Goal: Transaction & Acquisition: Purchase product/service

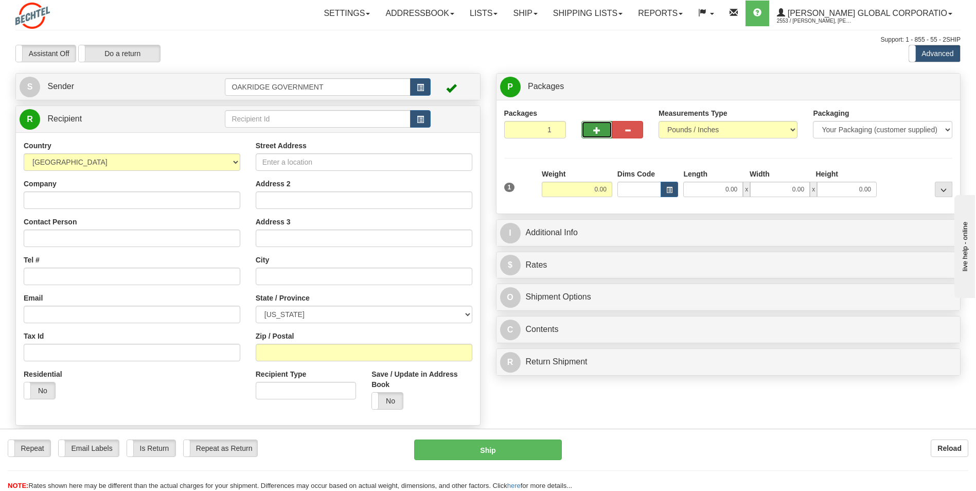
click at [591, 127] on button "button" at bounding box center [597, 130] width 31 height 18
type input "2"
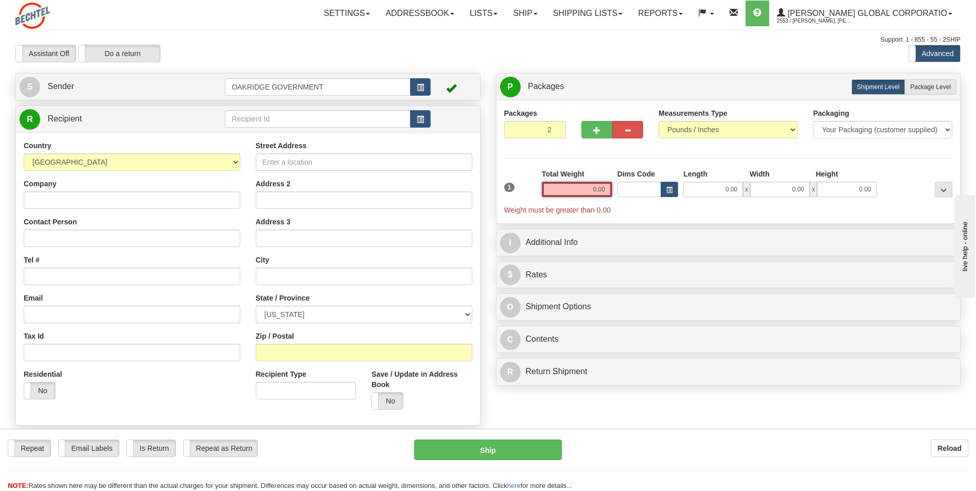
click at [586, 186] on input "0.00" at bounding box center [577, 189] width 71 height 15
type input "0.00"
click at [938, 88] on span "Package Level" at bounding box center [931, 86] width 41 height 7
radio input "true"
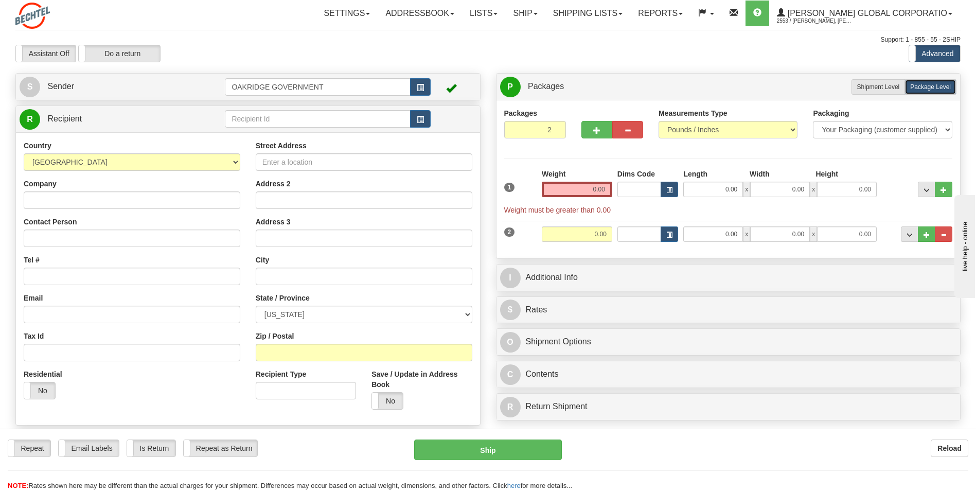
drag, startPoint x: 565, startPoint y: 197, endPoint x: 568, endPoint y: 191, distance: 6.9
click at [565, 197] on div "Weight 0.00" at bounding box center [577, 187] width 76 height 36
click at [569, 190] on input "0.00" at bounding box center [577, 189] width 71 height 15
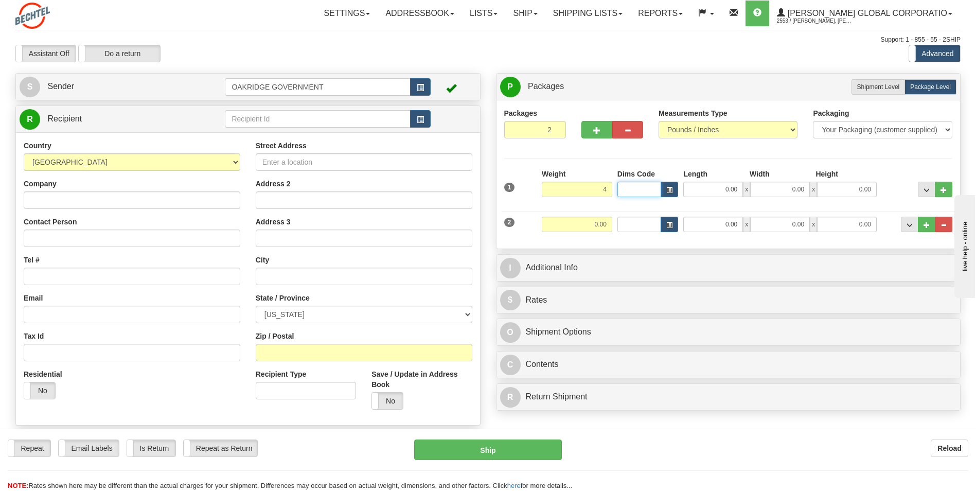
type input "4.00"
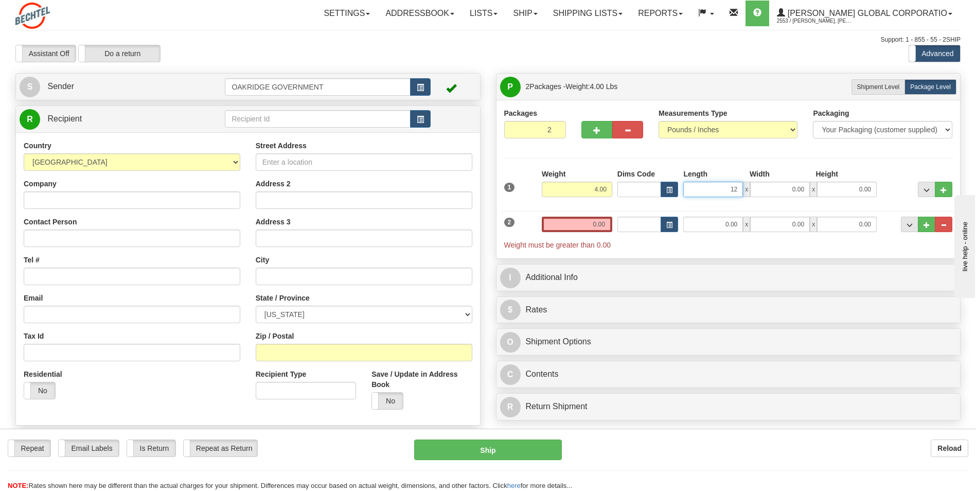
type input "12.00"
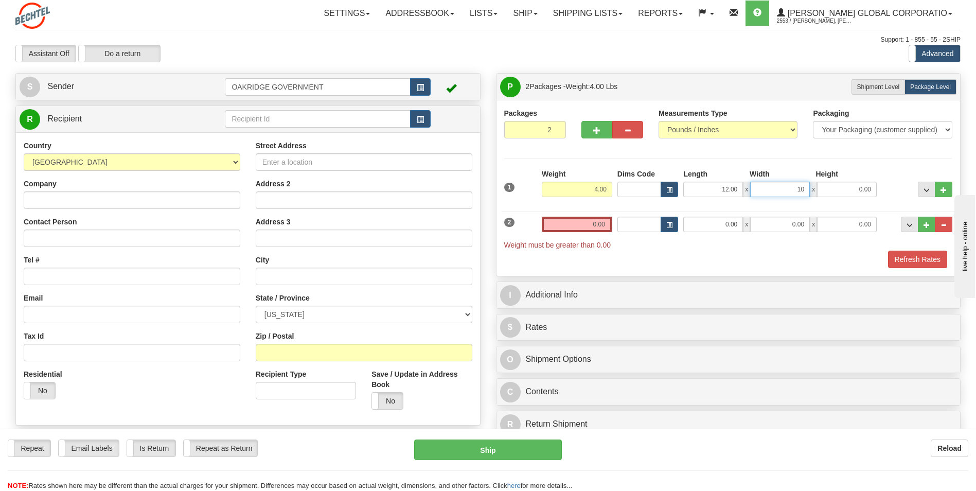
type input "10.00"
type input "6.00"
click at [602, 206] on div "2 Weight 0.00 Dims Code Length Width Height" at bounding box center [729, 228] width 454 height 44
click at [604, 224] on input "0.00" at bounding box center [577, 224] width 71 height 15
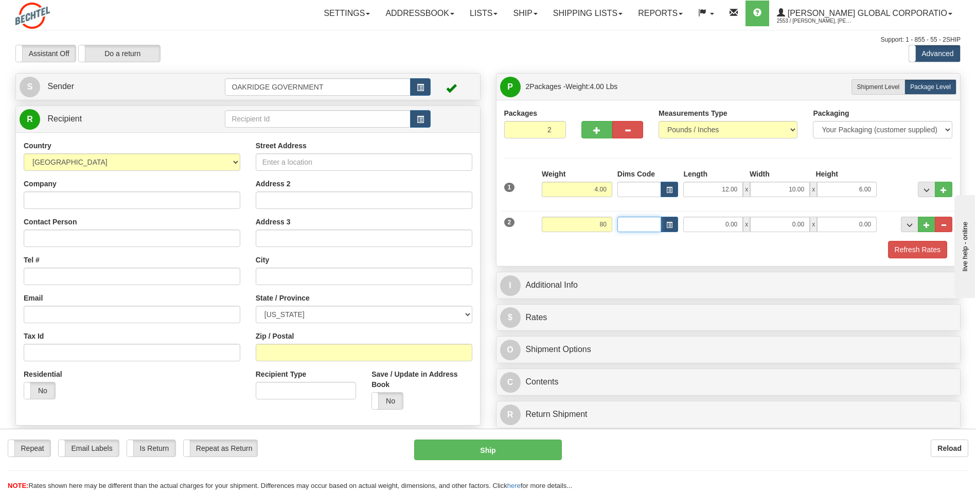
type input "80.00"
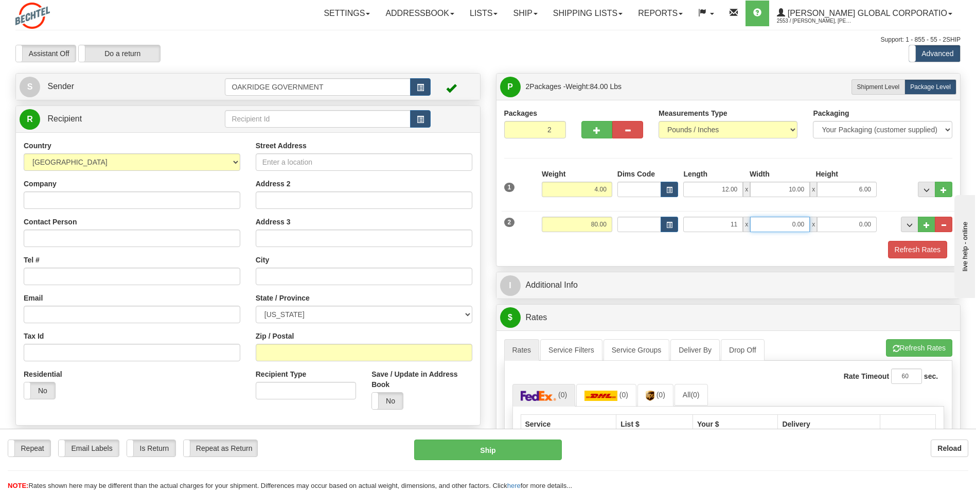
type input "11.00"
type input "14.00"
type input "18.00"
click at [665, 253] on div "Refresh Rates" at bounding box center [729, 250] width 454 height 18
click at [921, 188] on button "..." at bounding box center [927, 189] width 18 height 15
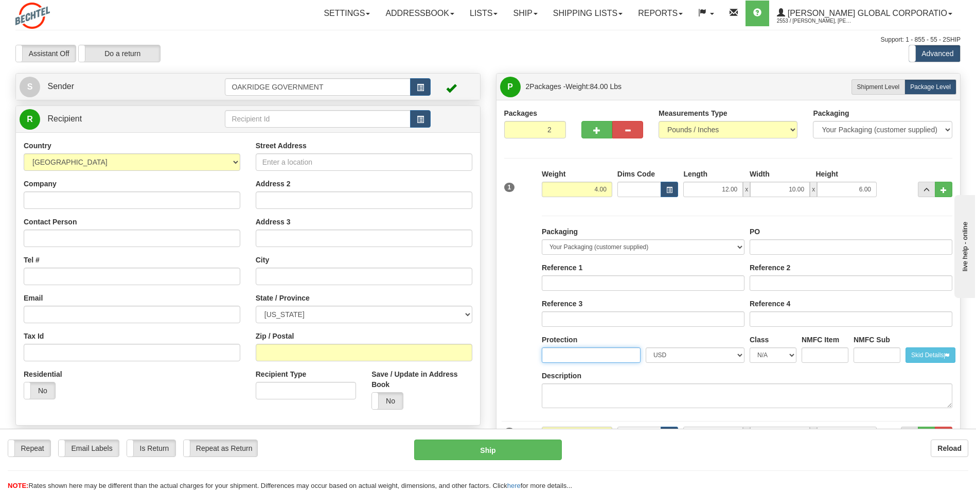
click at [587, 351] on input "Protection" at bounding box center [591, 354] width 99 height 15
type input "1000"
click at [670, 377] on div "Description" at bounding box center [747, 390] width 411 height 38
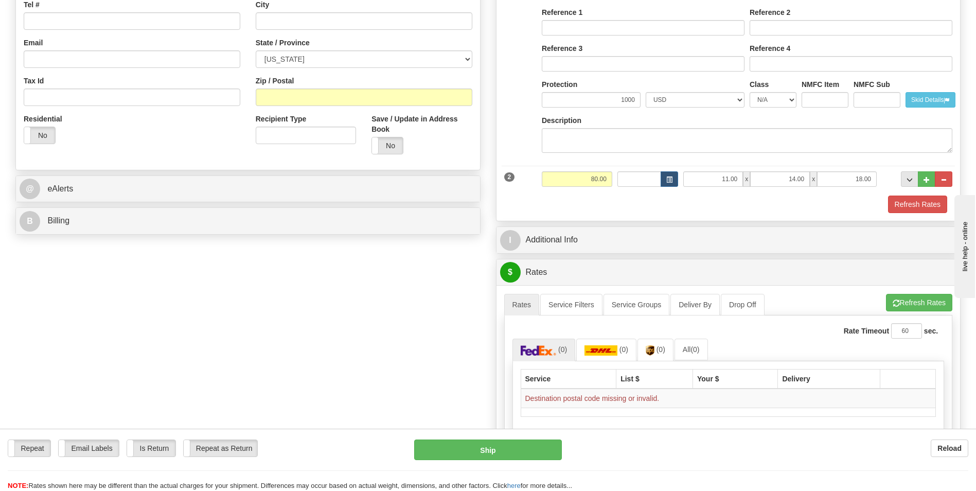
scroll to position [257, 0]
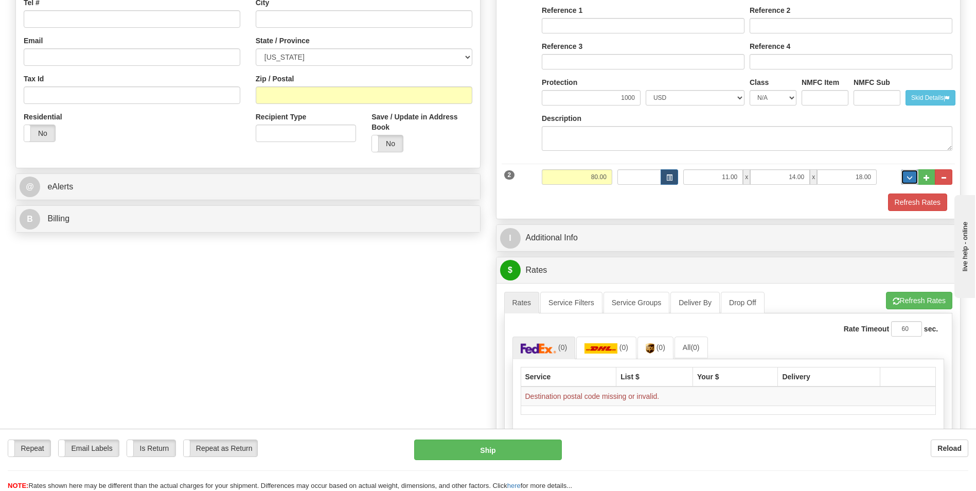
click at [905, 179] on button "..." at bounding box center [910, 176] width 18 height 15
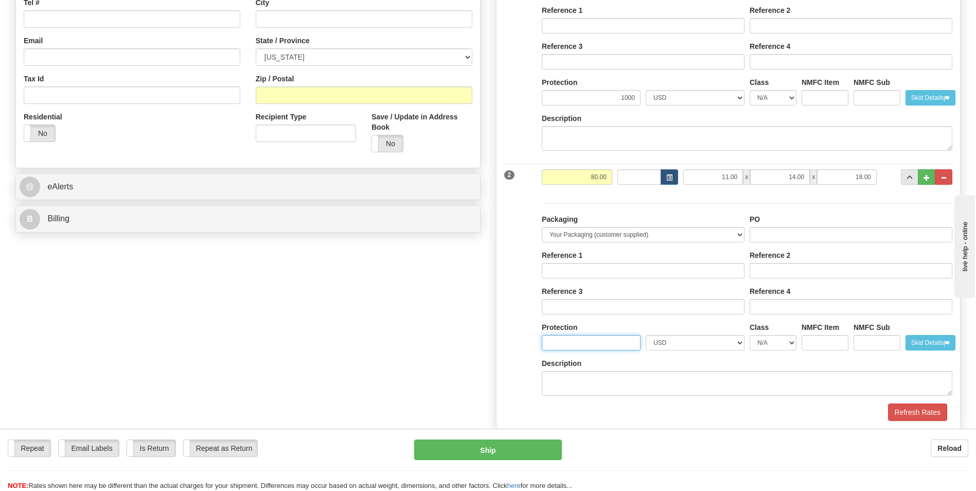
click at [573, 342] on input "Protection" at bounding box center [591, 342] width 99 height 15
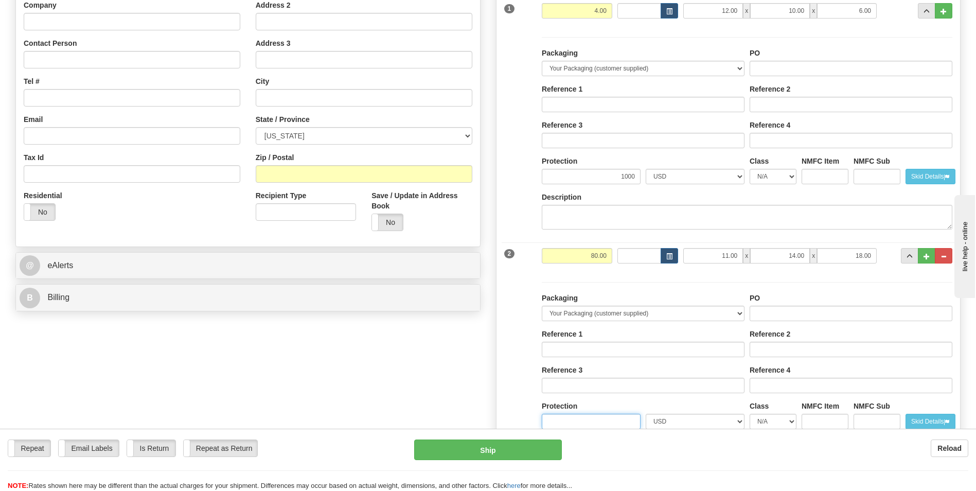
scroll to position [206, 0]
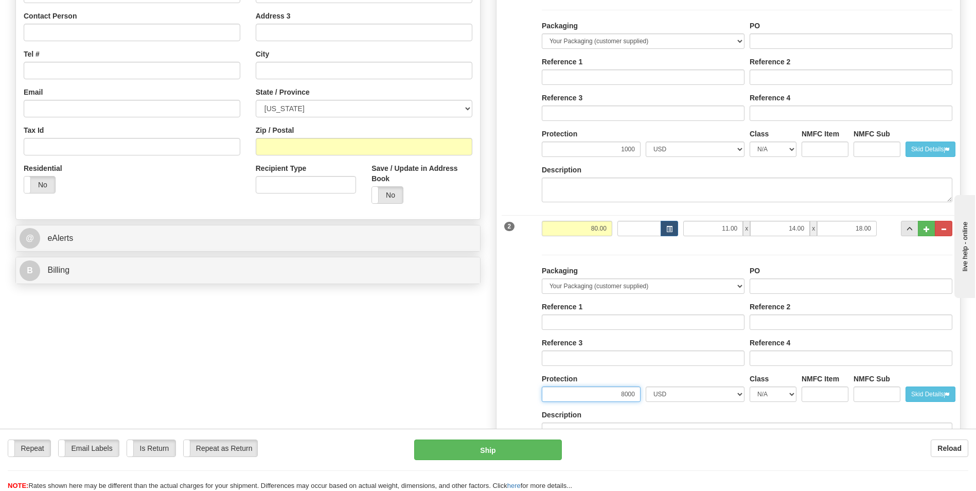
type input "8000"
click at [525, 364] on div "Packaging Your Packaging (customer supplied) Envelope (carrier supplied) Pack (…" at bounding box center [729, 350] width 454 height 211
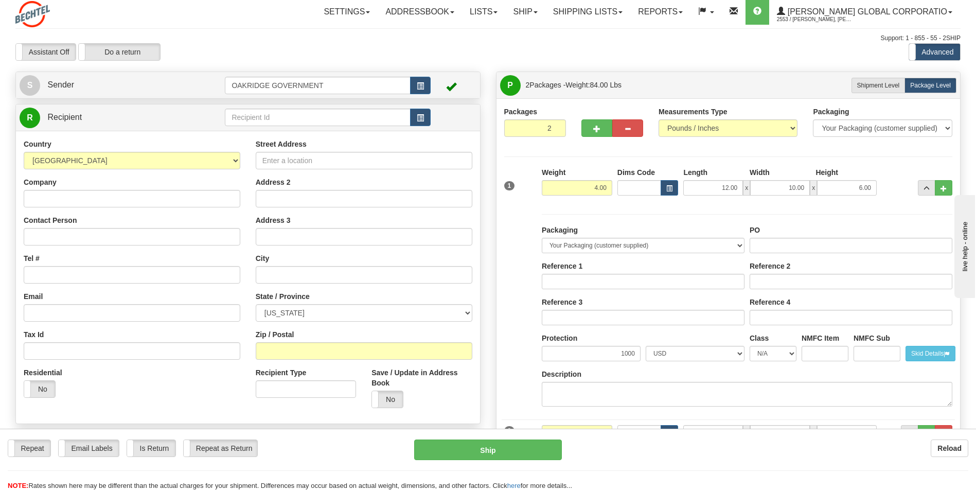
scroll to position [0, 0]
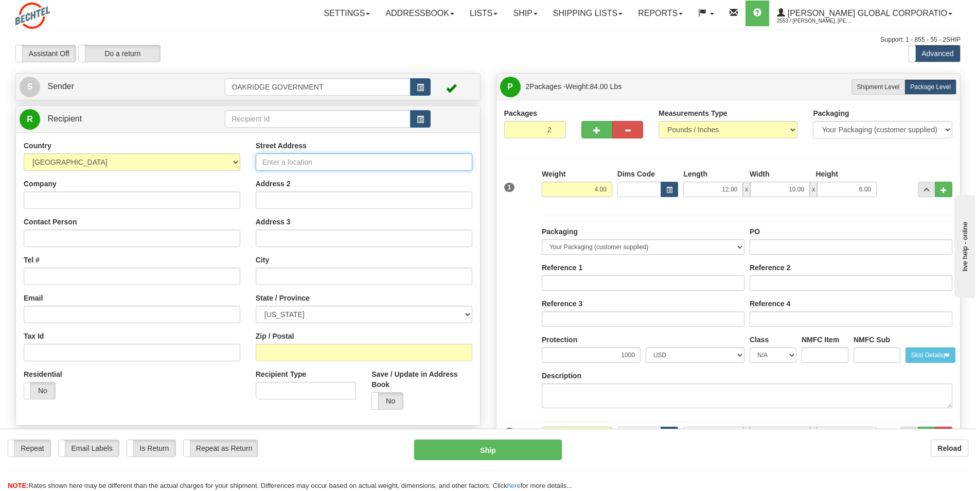
click at [288, 163] on input "Street Address" at bounding box center [364, 162] width 217 height 18
type input "35 Vantage Point Drive"
type input "Transcat Calibration Lab"
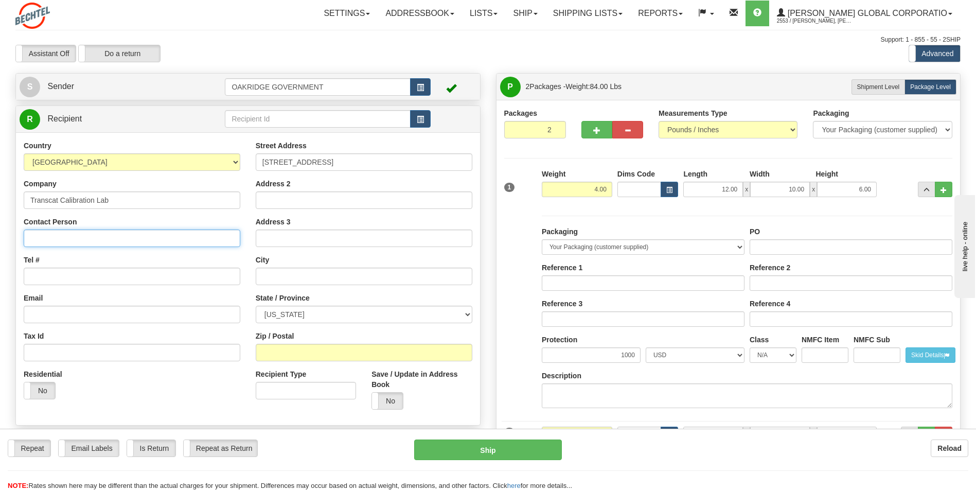
type input "Derek Robertson"
type input "Rochester"
select select "NY"
type input "14624"
click at [109, 235] on input "Derek Robertson" at bounding box center [132, 239] width 217 height 18
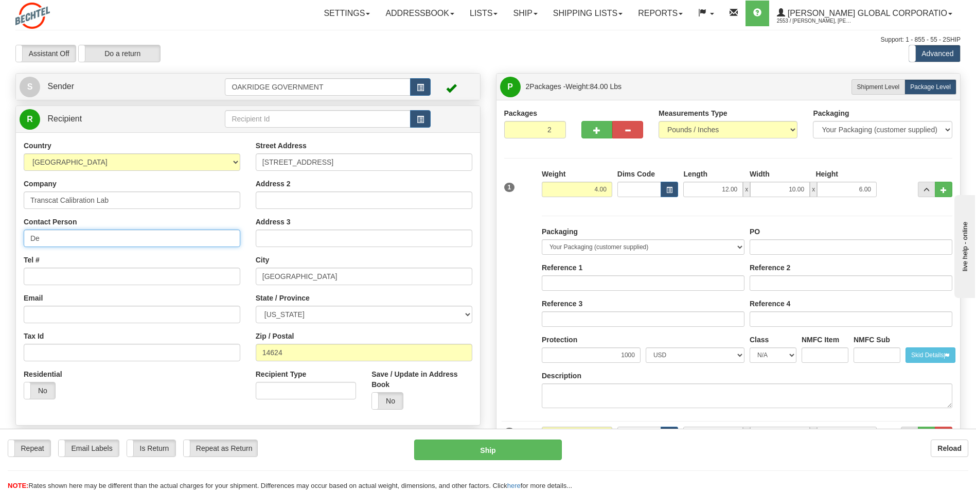
type input "D"
type input "[PERSON_NAME]"
type input "5857143617"
click at [242, 258] on div "Country AFGHANISTAN ALAND ISLANDS ALBANIA ALGERIA AMERICAN SAMOA ANDORRA ANGOLA…" at bounding box center [132, 274] width 232 height 267
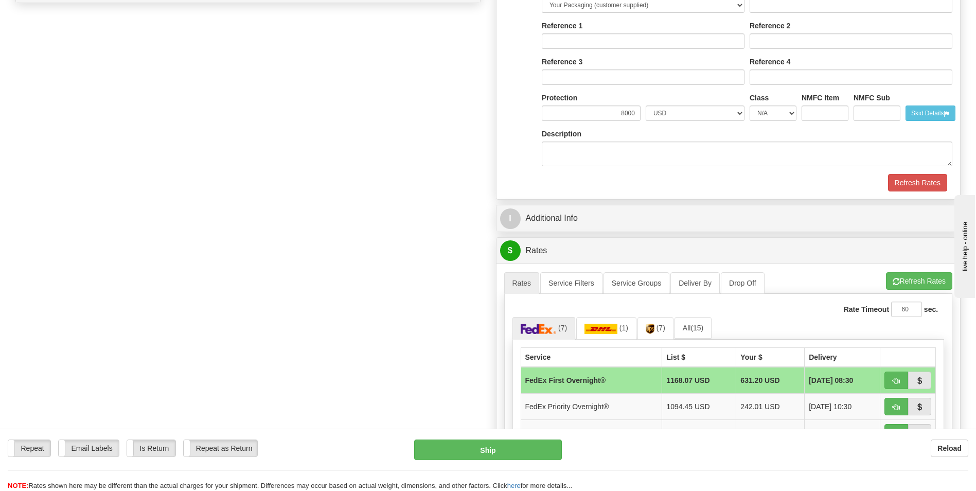
scroll to position [515, 0]
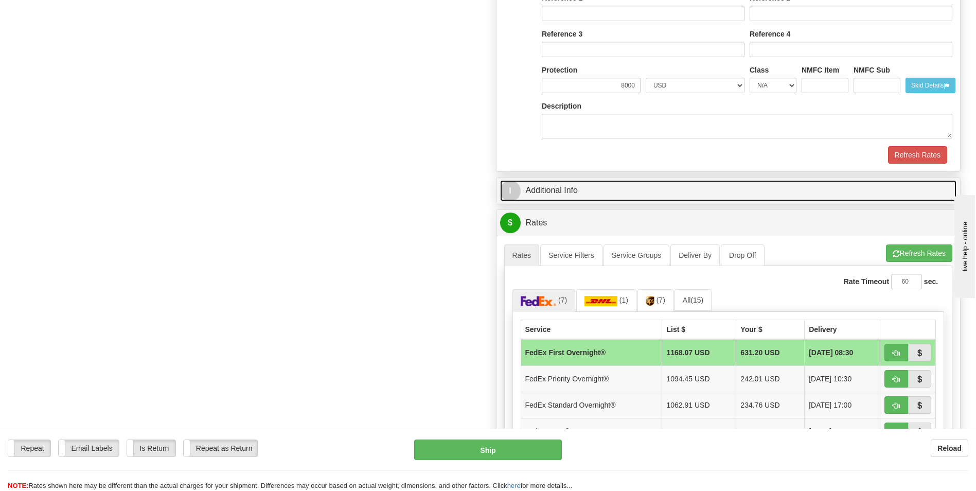
click at [555, 186] on link "I Additional Info" at bounding box center [728, 190] width 457 height 21
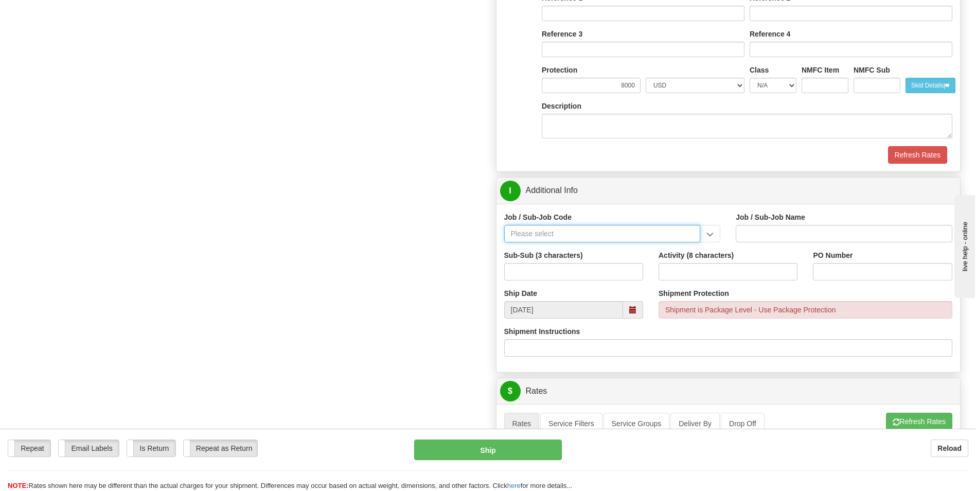
click at [550, 235] on input "Job / Sub-Job Code" at bounding box center [602, 234] width 197 height 18
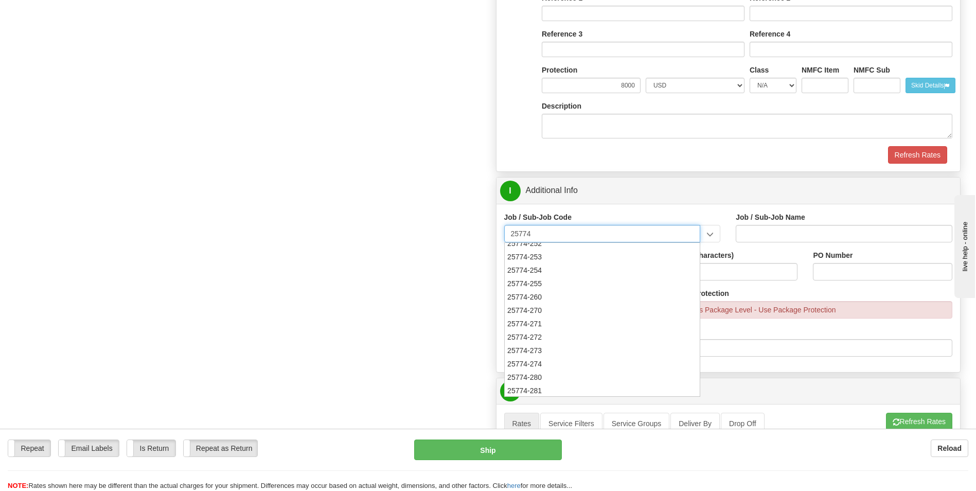
scroll to position [206, 0]
click at [548, 310] on div "25774-273" at bounding box center [600, 311] width 186 height 11
type input "25774-273"
type input "UPF - BNI ODCS NON-TAXABLE PER TN TAX CODE"
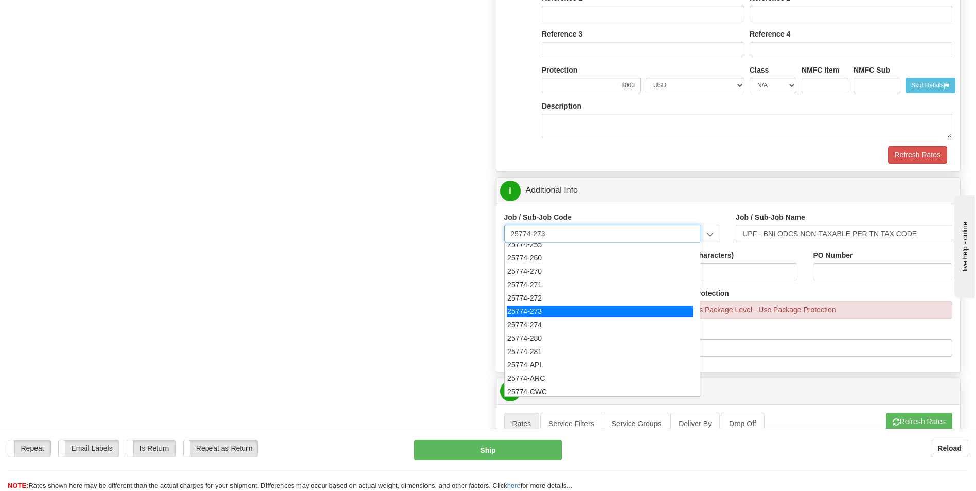
type input "25774-273"
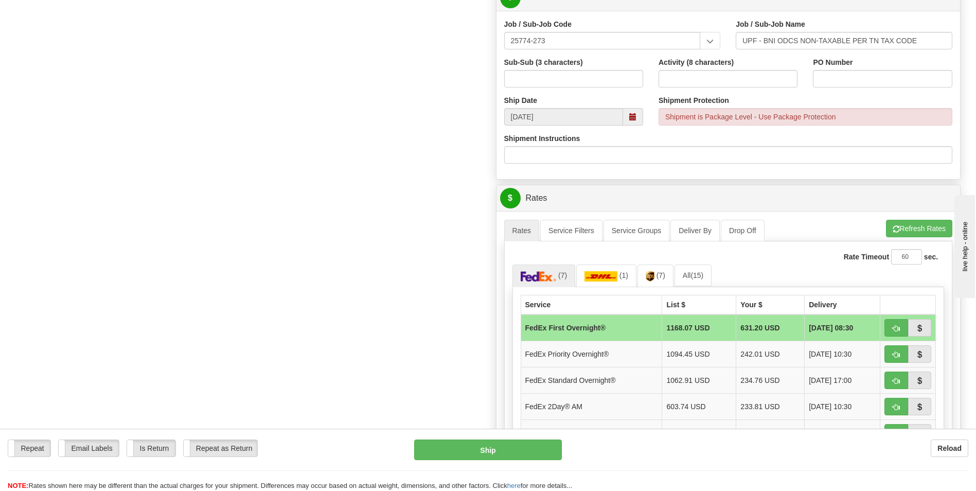
scroll to position [721, 0]
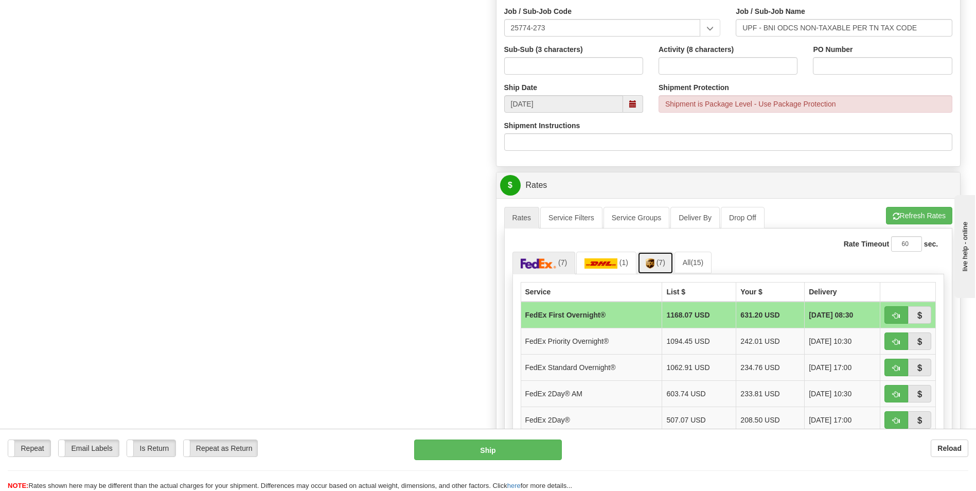
click at [658, 258] on link "(7)" at bounding box center [656, 263] width 36 height 22
click at [578, 341] on td "UPS Next Day Air®" at bounding box center [589, 341] width 136 height 26
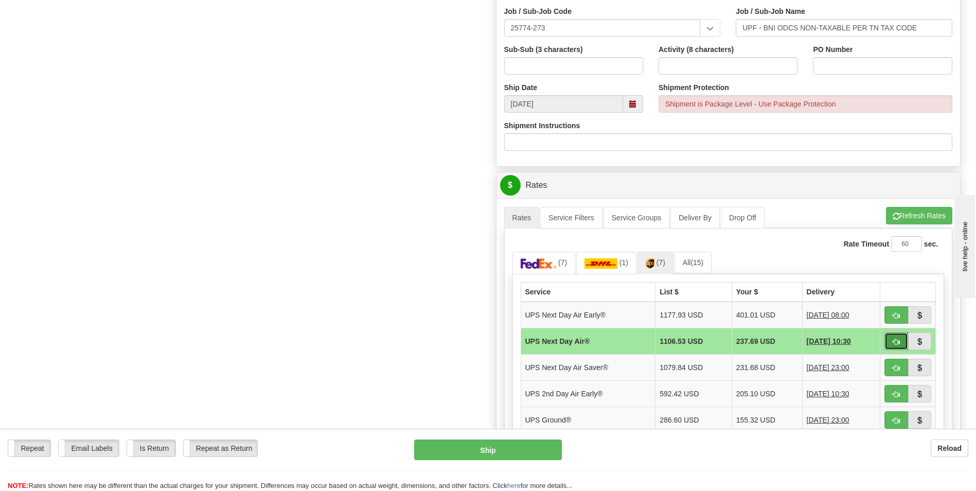
click at [898, 342] on span "button" at bounding box center [896, 342] width 7 height 7
type input "01"
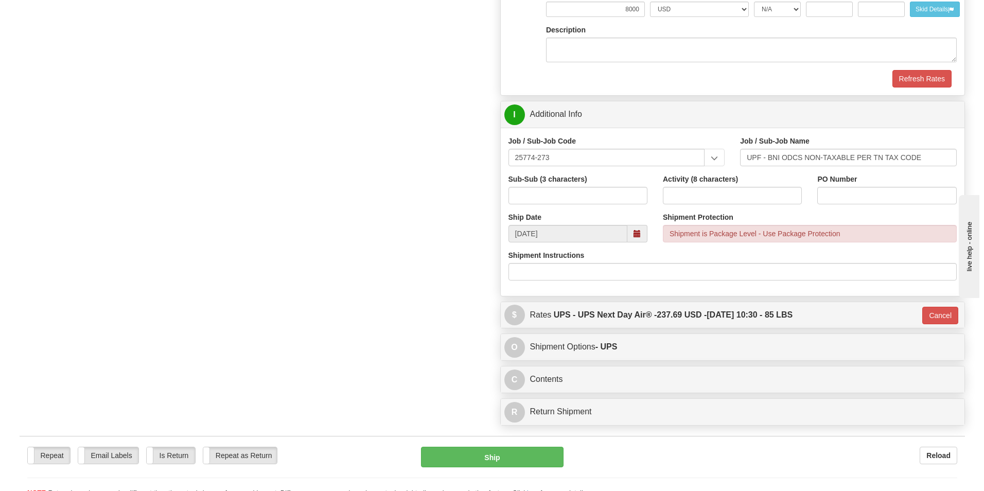
scroll to position [554, 0]
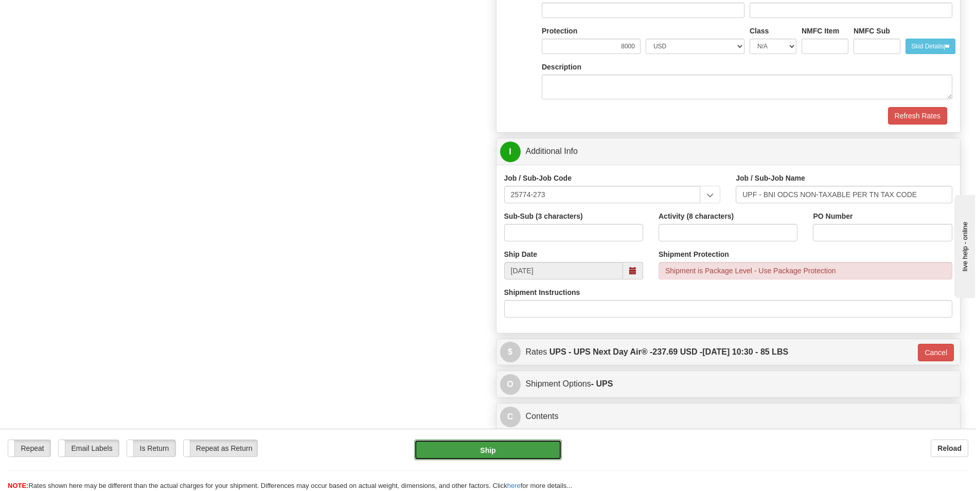
click at [504, 445] on button "Ship" at bounding box center [487, 450] width 147 height 21
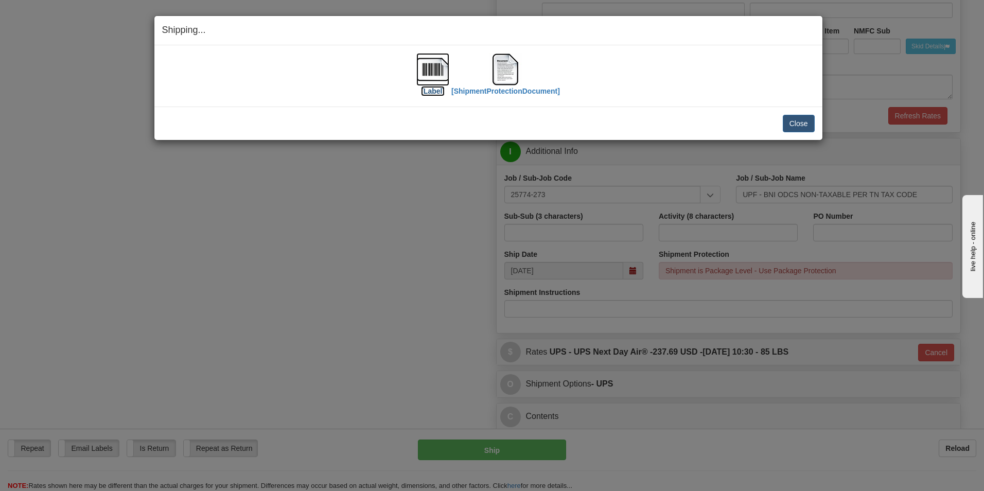
click at [428, 81] on img at bounding box center [432, 69] width 33 height 33
click at [507, 71] on img at bounding box center [505, 69] width 33 height 33
click at [790, 126] on button "Close" at bounding box center [799, 124] width 32 height 18
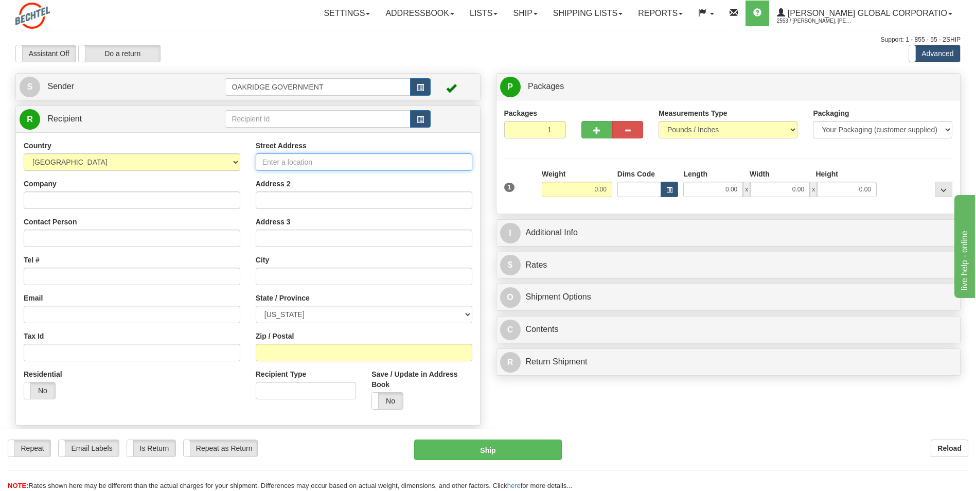
click at [321, 163] on input "Street Address" at bounding box center [364, 162] width 217 height 18
type input "[STREET_ADDRESS]"
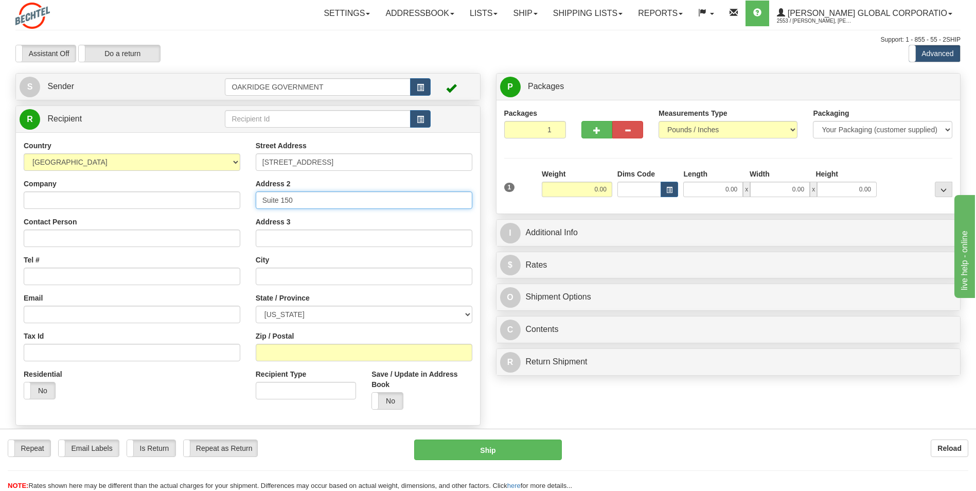
type input "Suite 150"
type input "[GEOGRAPHIC_DATA]"
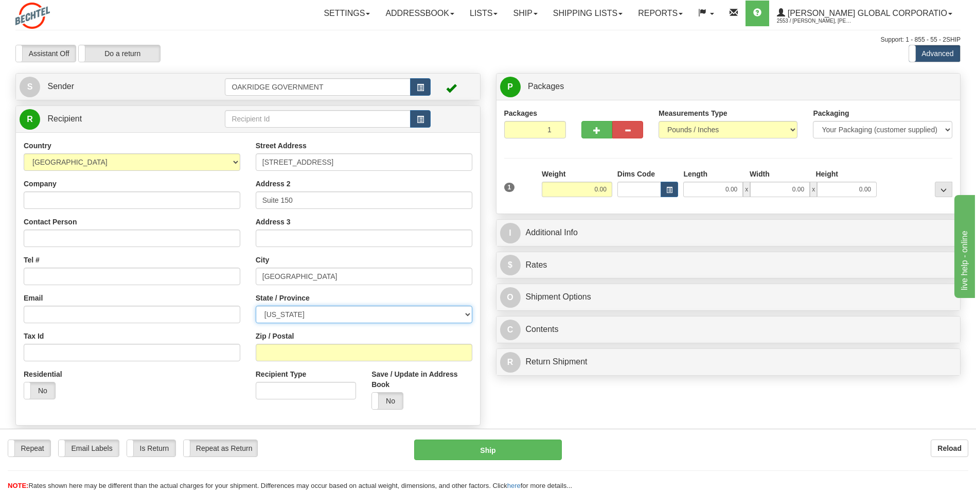
select select "[GEOGRAPHIC_DATA]"
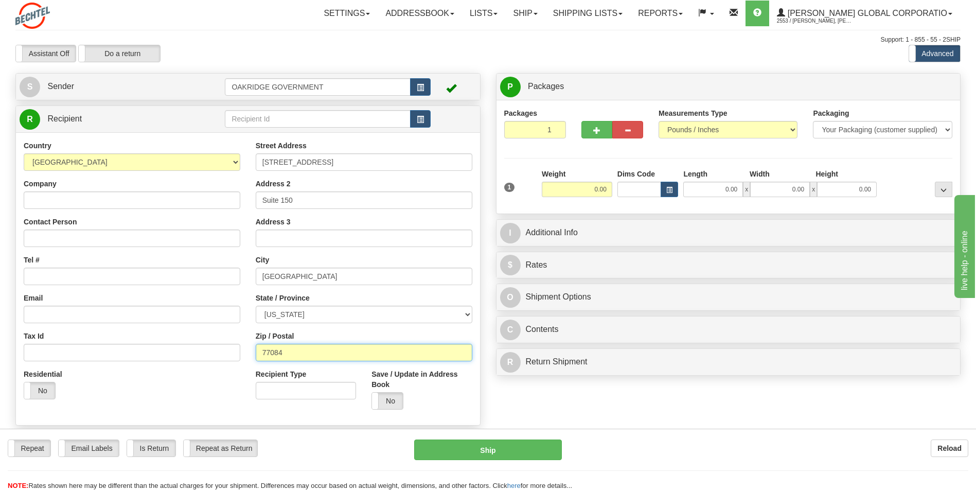
type input "77084"
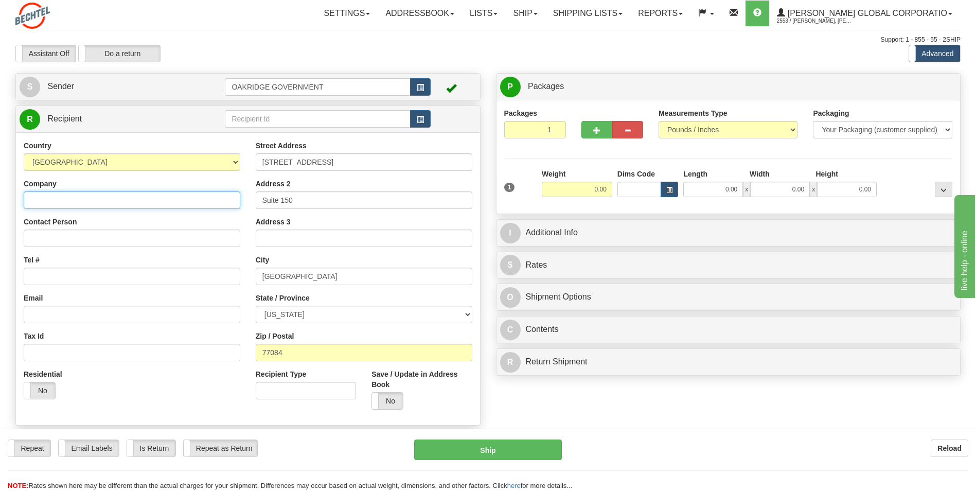
click at [54, 200] on input "Company" at bounding box center [132, 200] width 217 height 18
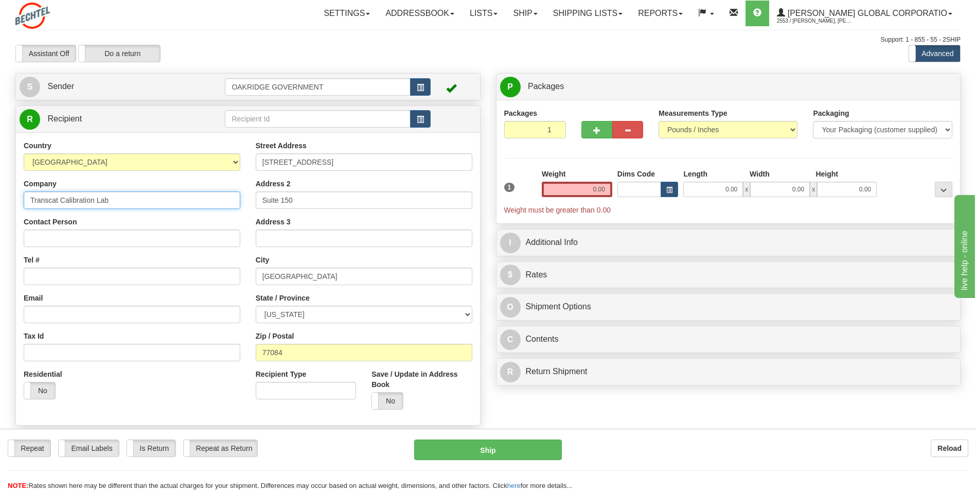
type input "Transcat Calibration Lab"
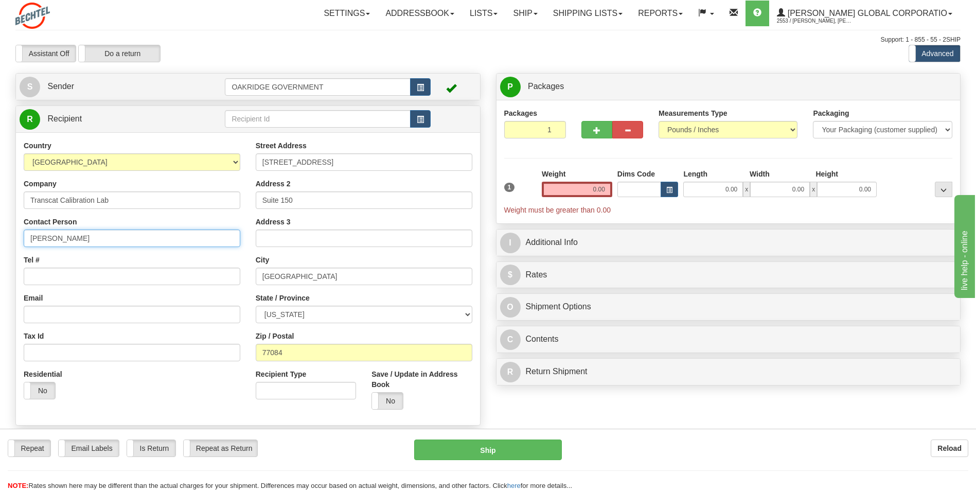
type input "[PERSON_NAME]"
type input "5857133617"
click at [573, 196] on input "0.00" at bounding box center [577, 189] width 71 height 15
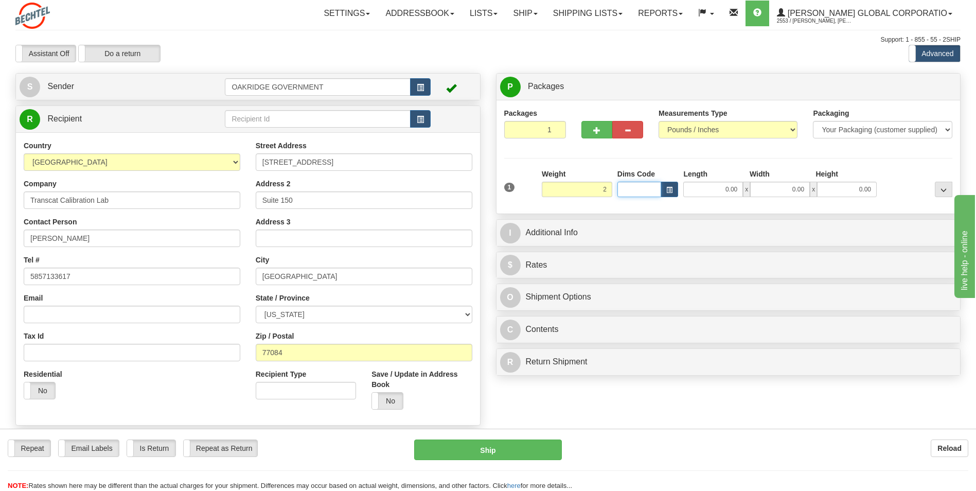
type input "2.00"
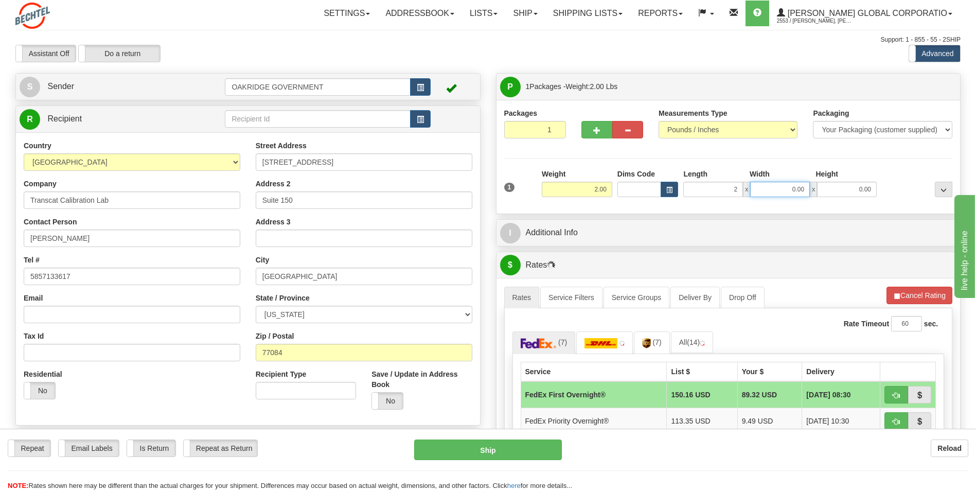
type input "2.00"
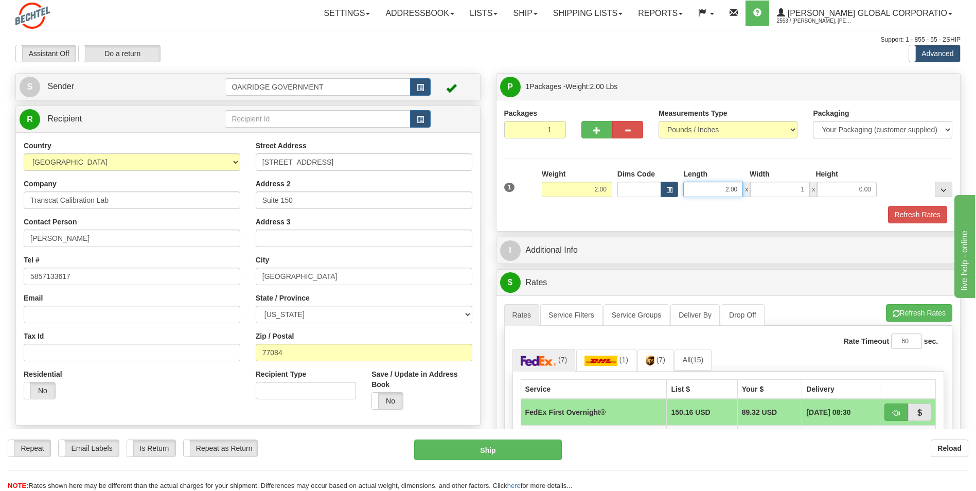
type input "1.00"
click at [721, 185] on input "2.00" at bounding box center [714, 189] width 60 height 15
type input "12.00"
type input "6.00"
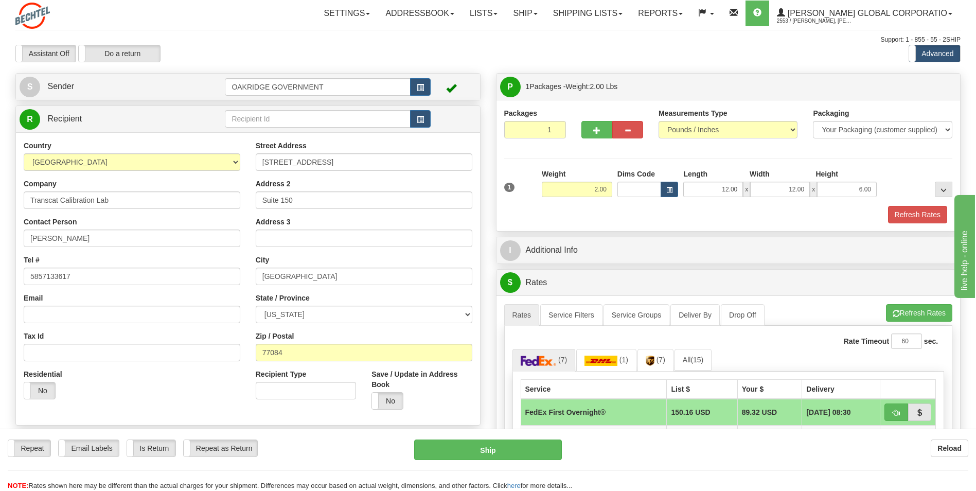
click at [675, 217] on div "Refresh Rates" at bounding box center [729, 215] width 454 height 18
click at [943, 190] on span "..." at bounding box center [944, 190] width 6 height 6
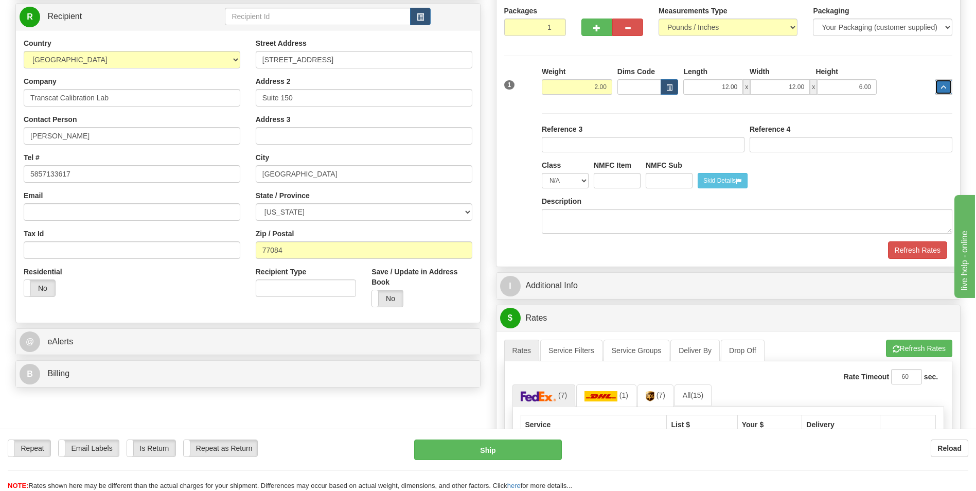
scroll to position [103, 0]
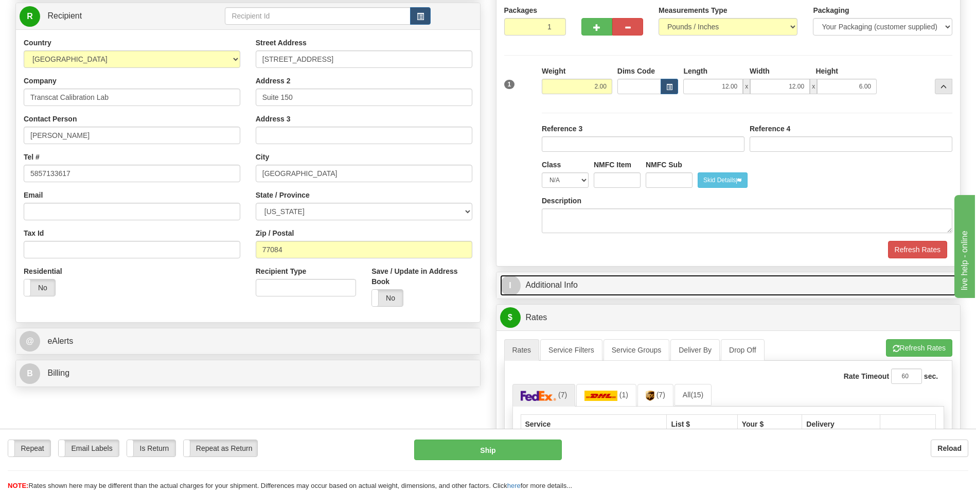
click at [639, 290] on link "I Additional Info" at bounding box center [728, 285] width 457 height 21
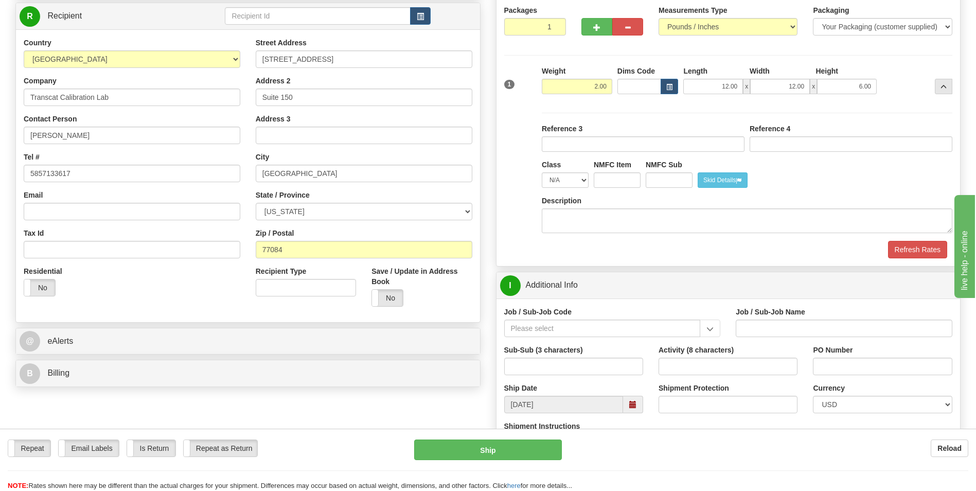
click at [618, 251] on div "Refresh Rates" at bounding box center [729, 250] width 454 height 18
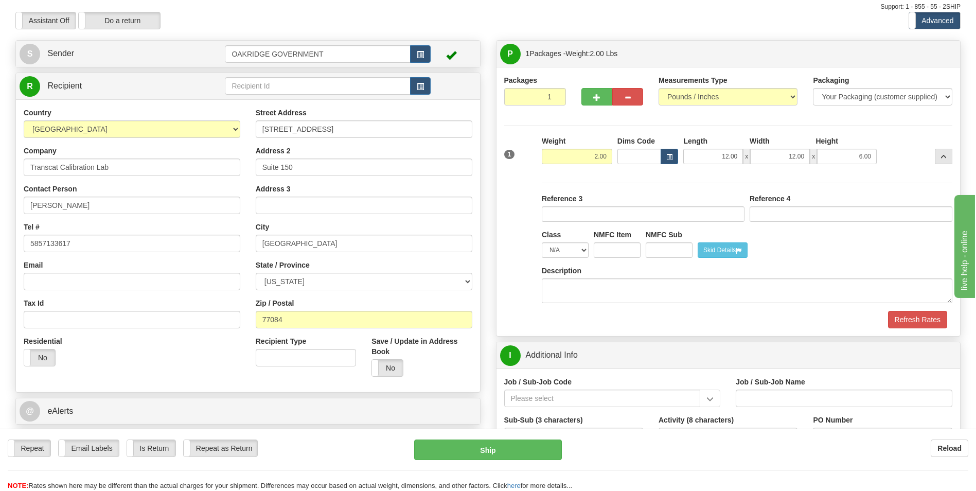
scroll to position [0, 0]
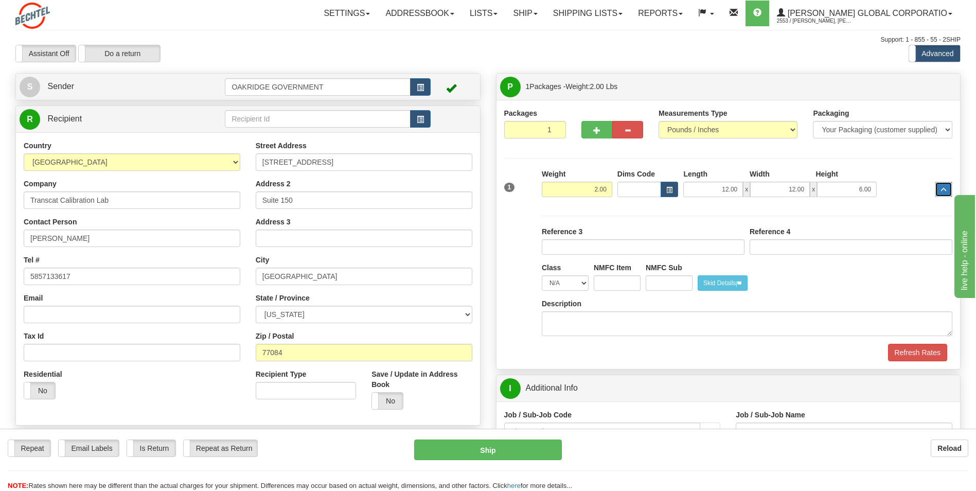
click at [949, 190] on button "..." at bounding box center [944, 189] width 18 height 15
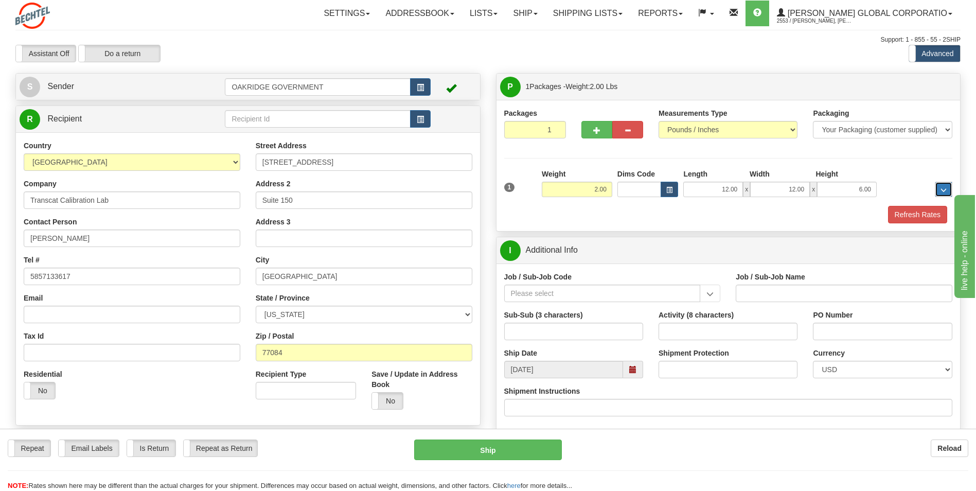
click at [943, 190] on span "..." at bounding box center [944, 190] width 6 height 6
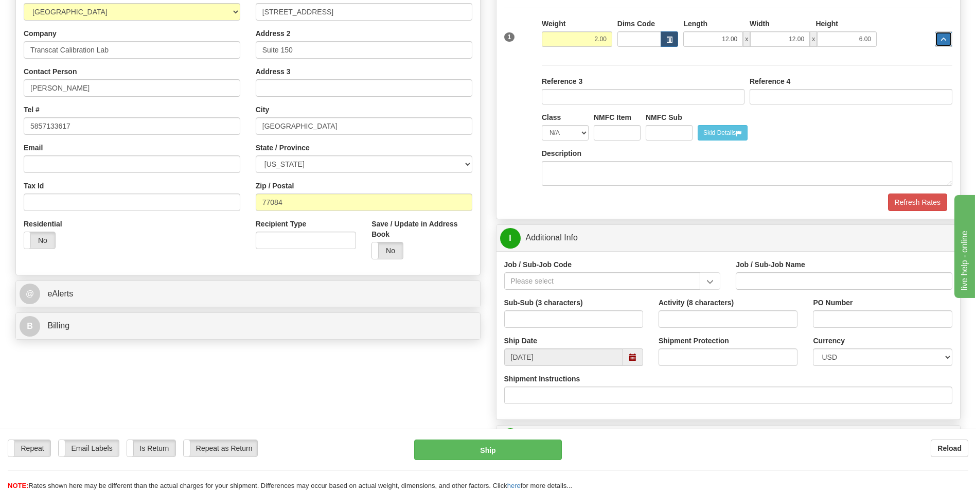
scroll to position [206, 0]
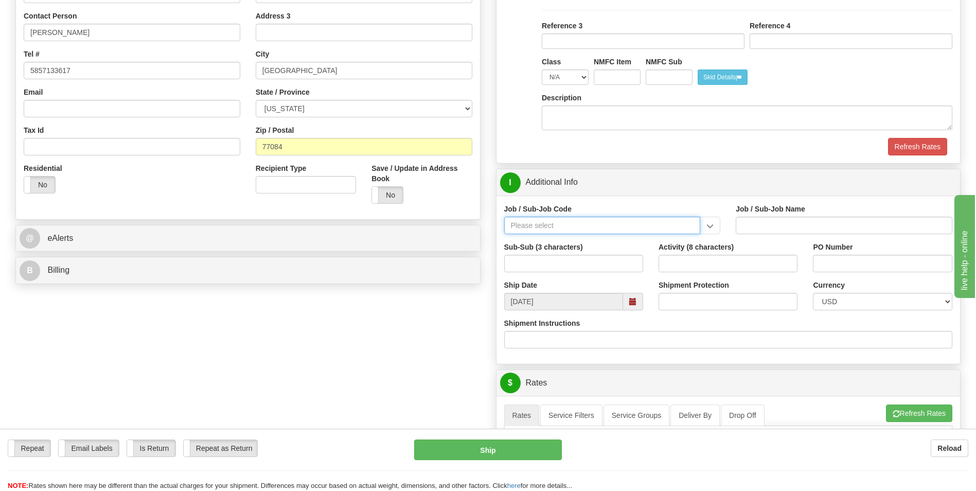
click at [600, 219] on input "Job / Sub-Job Code" at bounding box center [602, 226] width 197 height 18
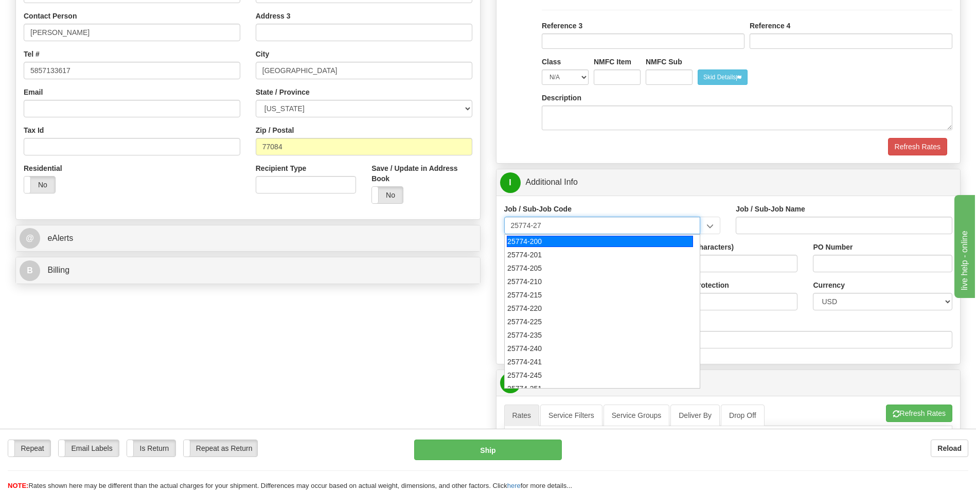
type input "25774-273"
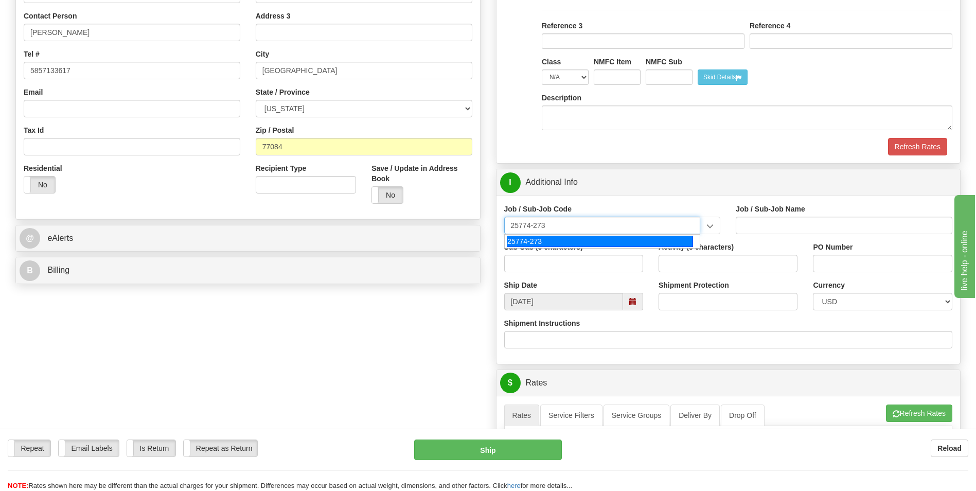
click at [562, 236] on div "25774-273" at bounding box center [600, 241] width 186 height 11
type input "UPF - BNI ODCS NON-TAXABLE PER TN TAX CODE"
type input "25774-273"
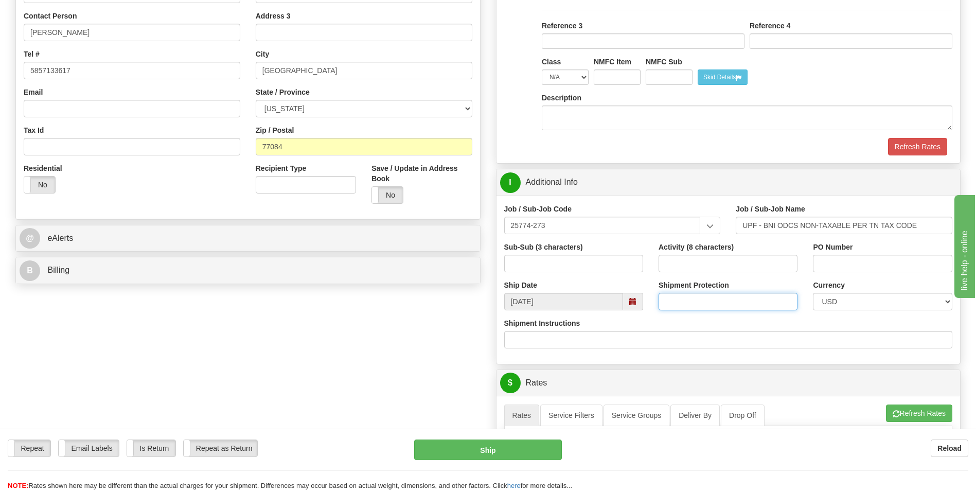
click at [731, 304] on input "Shipment Protection" at bounding box center [728, 302] width 139 height 18
type input "3000"
click at [725, 319] on div "Shipment Instructions" at bounding box center [728, 333] width 449 height 30
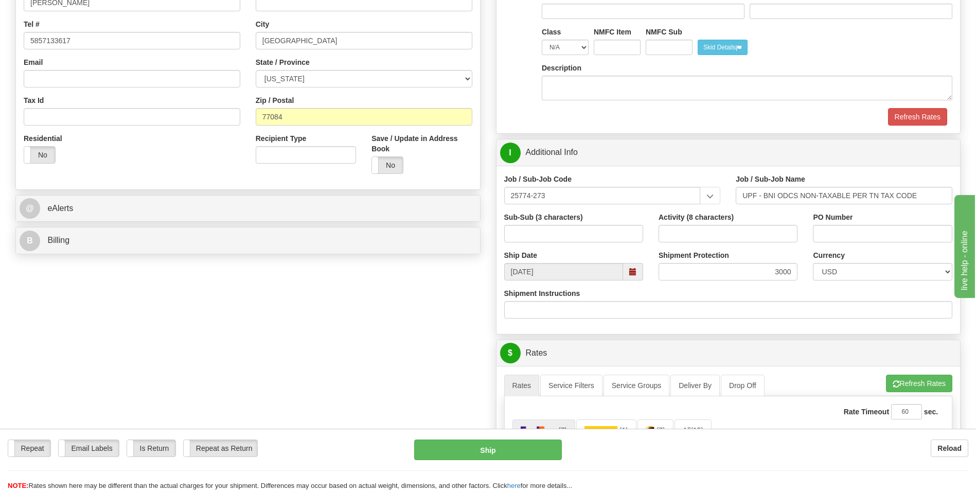
scroll to position [412, 0]
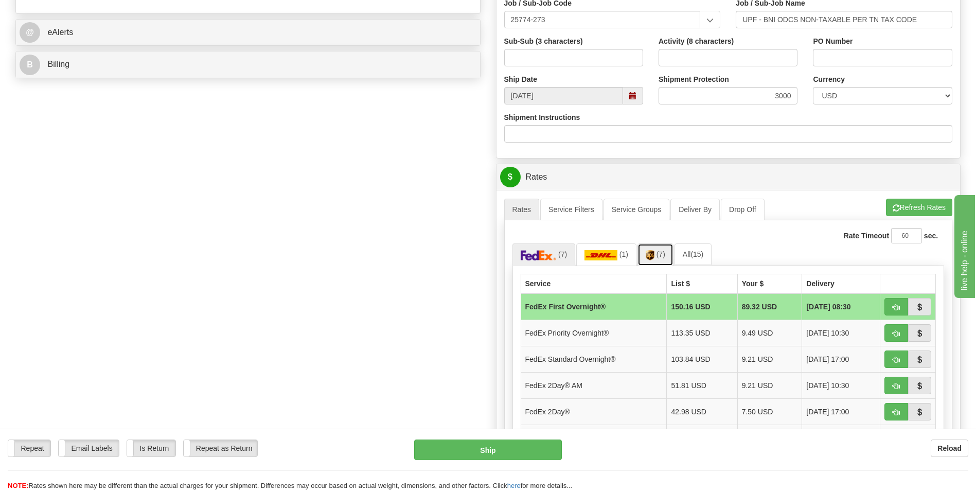
click at [652, 261] on link "(7)" at bounding box center [656, 254] width 36 height 22
click at [589, 335] on td "UPS Next Day Air®" at bounding box center [591, 333] width 141 height 26
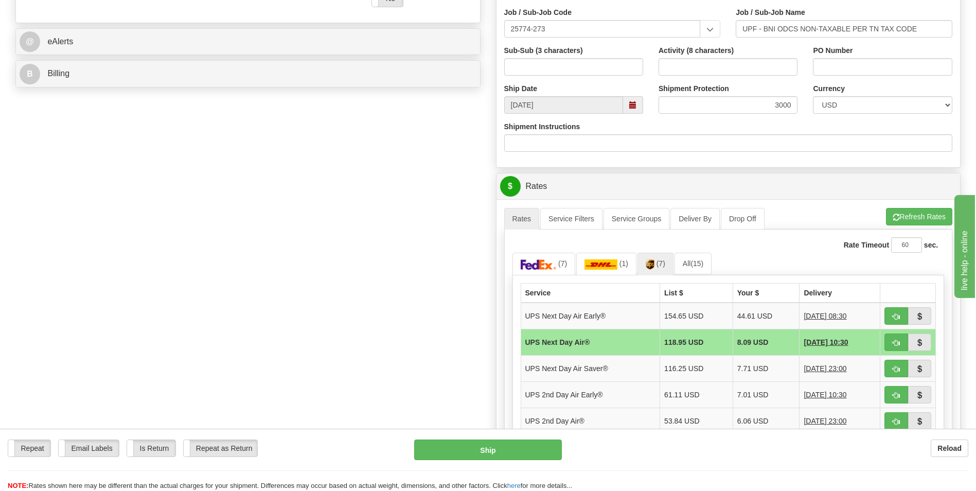
scroll to position [463, 0]
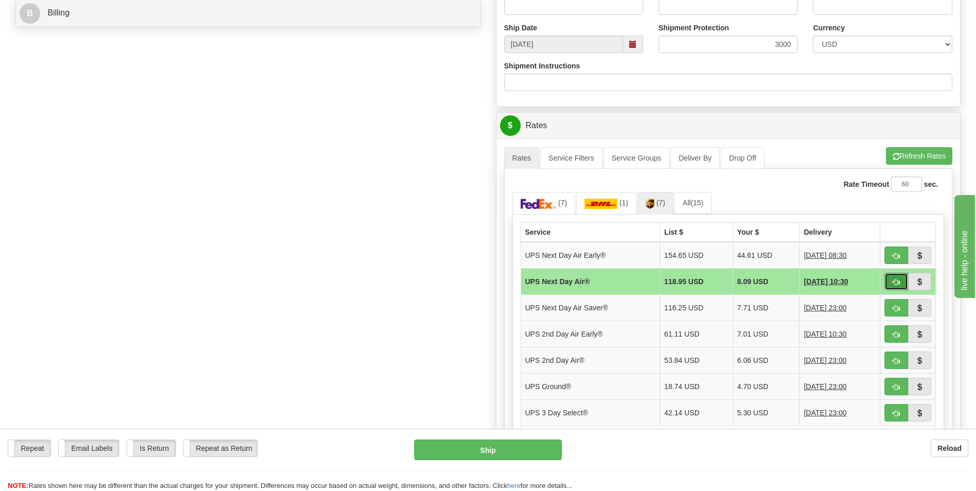
click at [897, 279] on span "button" at bounding box center [896, 282] width 7 height 7
type input "01"
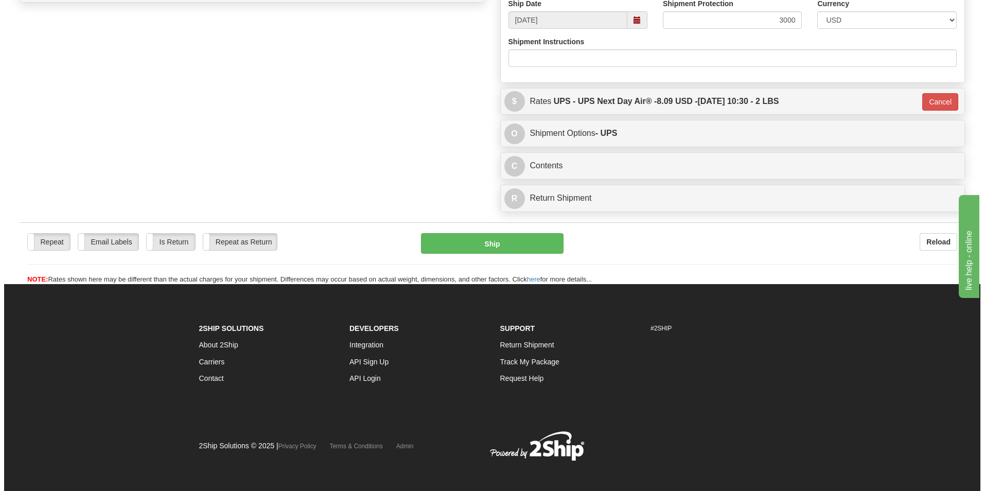
scroll to position [494, 0]
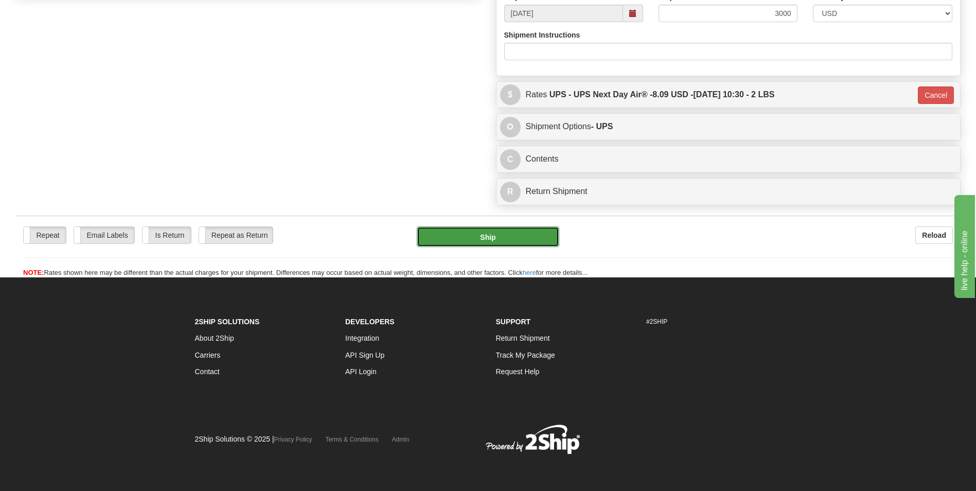
click at [477, 241] on button "Ship" at bounding box center [488, 236] width 142 height 21
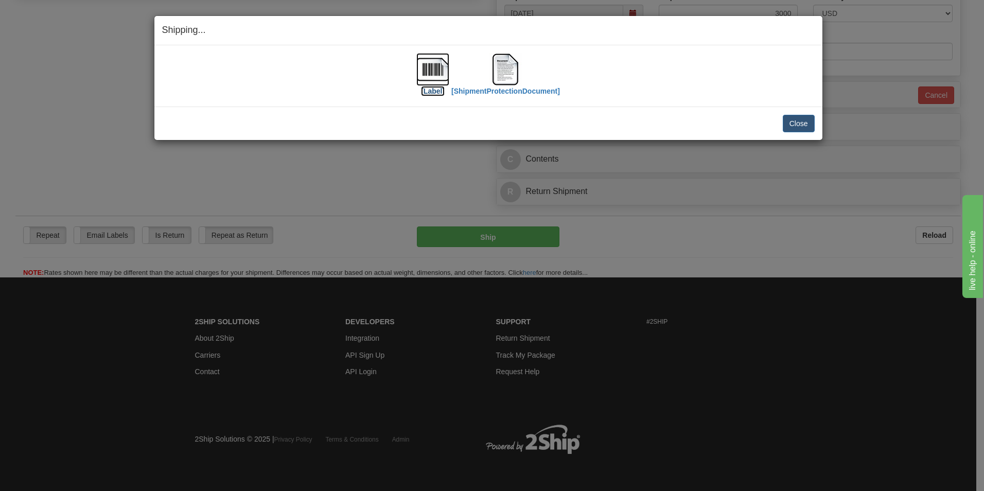
click at [435, 79] on img at bounding box center [432, 69] width 33 height 33
click at [505, 73] on img at bounding box center [505, 69] width 33 height 33
click at [399, 160] on div "Shipping... Your SHIPMENT will EXPIRE in [Label] [ShipmentProtectionDocument] I…" at bounding box center [492, 245] width 984 height 491
click at [808, 120] on button "Close" at bounding box center [799, 124] width 32 height 18
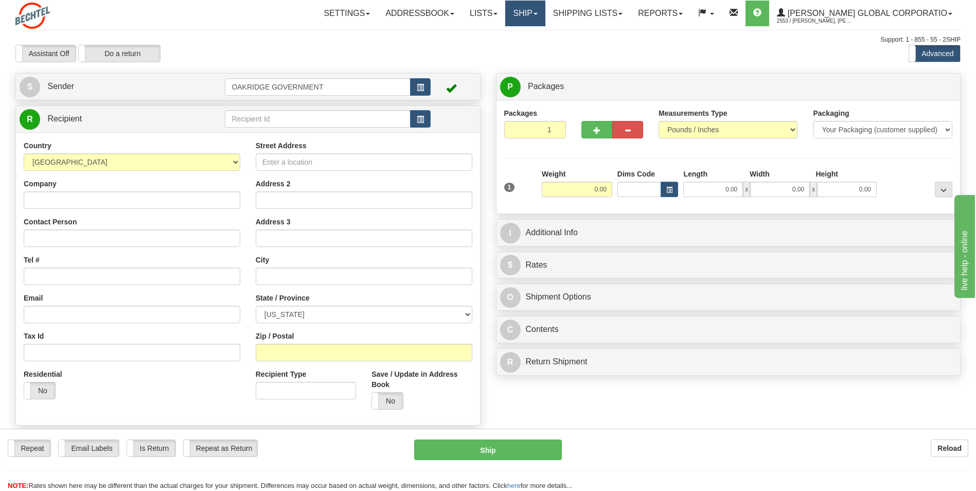
click at [545, 15] on link "Ship" at bounding box center [525, 14] width 40 height 26
click at [595, 14] on link "Shipping lists" at bounding box center [588, 14] width 85 height 26
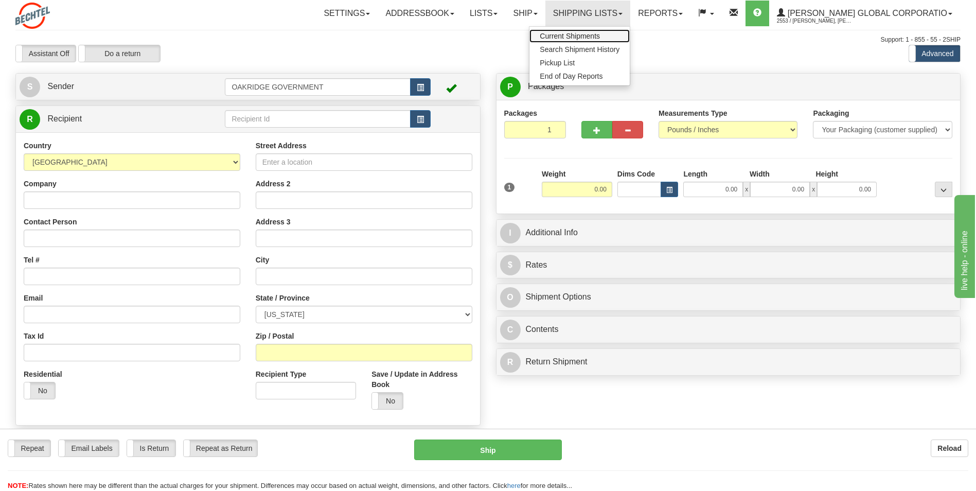
click at [592, 38] on span "Current Shipments" at bounding box center [570, 36] width 60 height 8
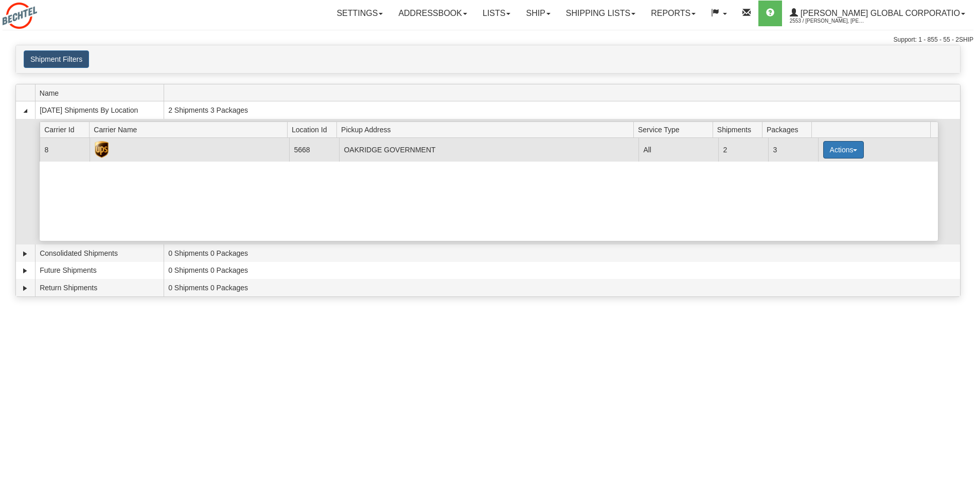
click at [842, 149] on button "Actions" at bounding box center [844, 150] width 41 height 18
click at [812, 173] on link "Details" at bounding box center [822, 169] width 82 height 13
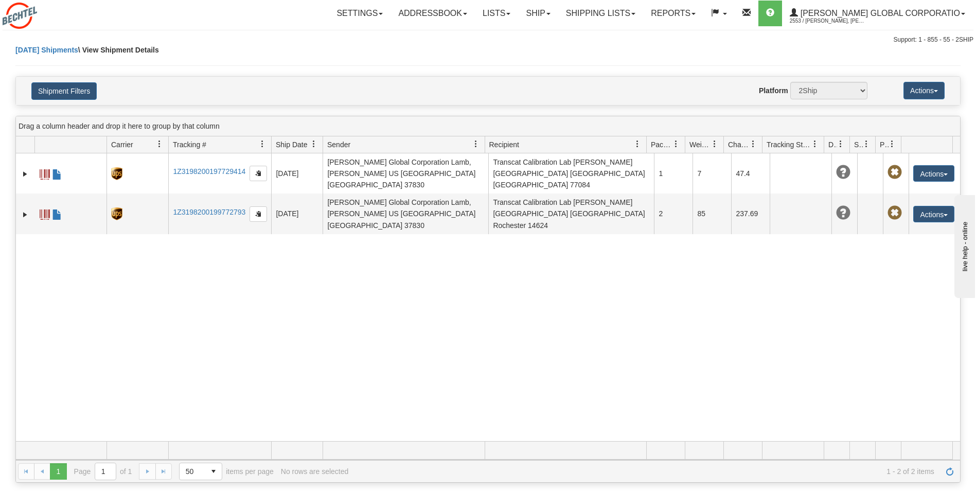
click at [737, 145] on span "Charge" at bounding box center [739, 144] width 22 height 10
click at [754, 144] on span at bounding box center [753, 144] width 8 height 8
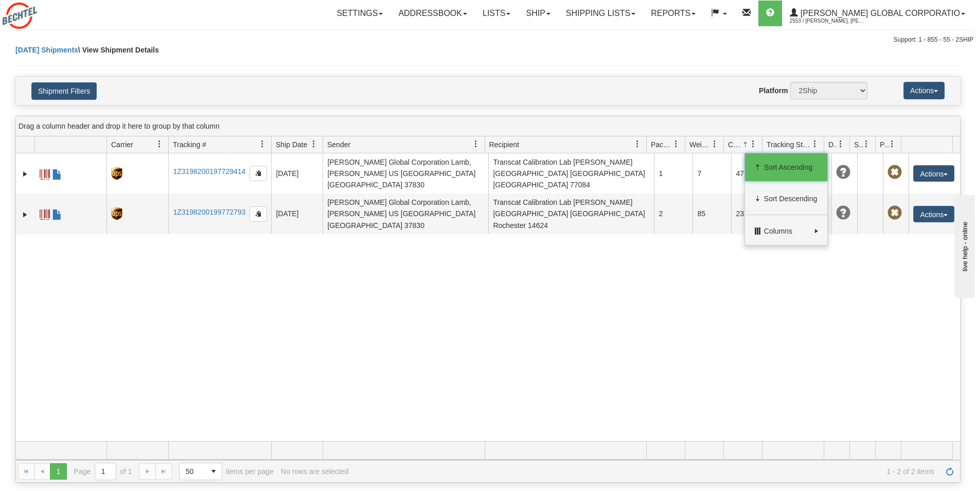
click at [754, 144] on span at bounding box center [753, 144] width 8 height 8
